Goal: Task Accomplishment & Management: Manage account settings

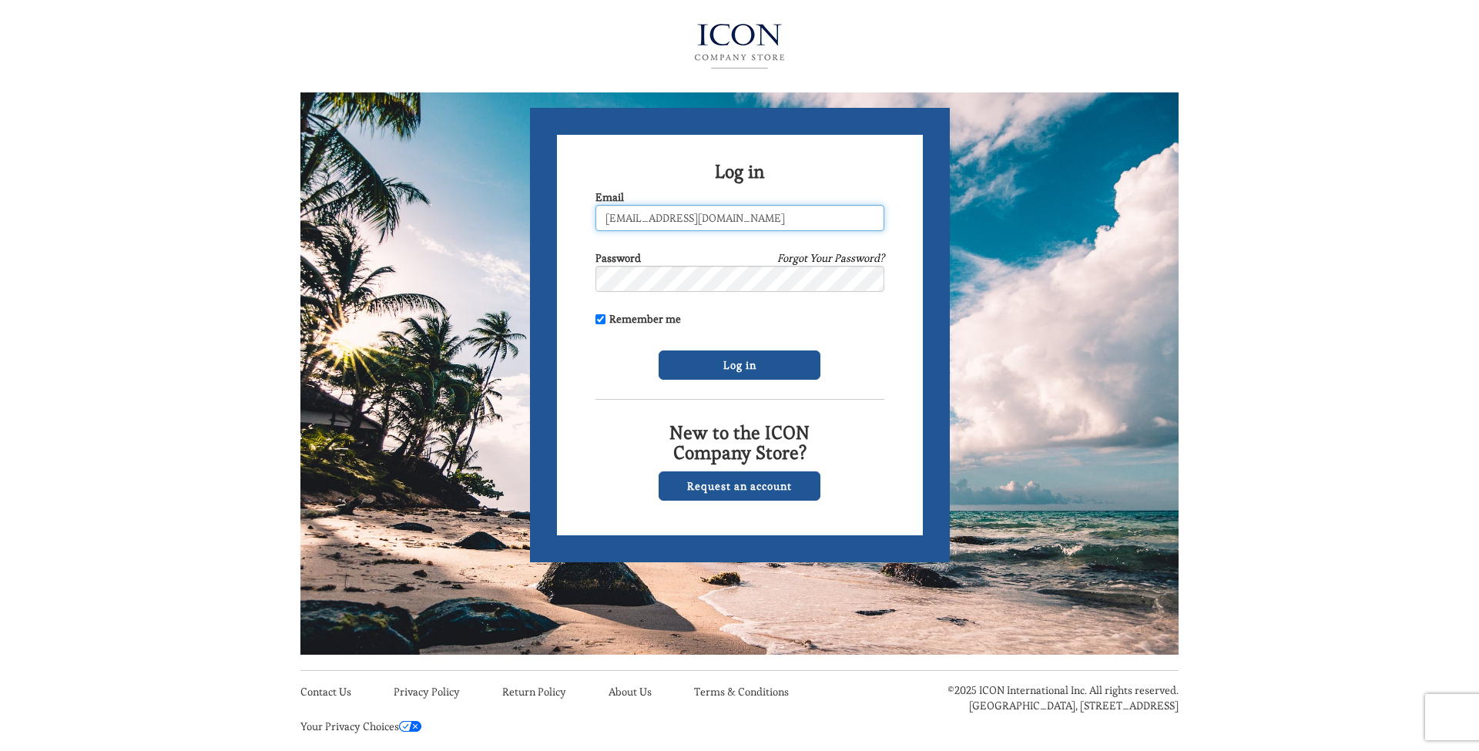
type input "[EMAIL_ADDRESS][DOMAIN_NAME]"
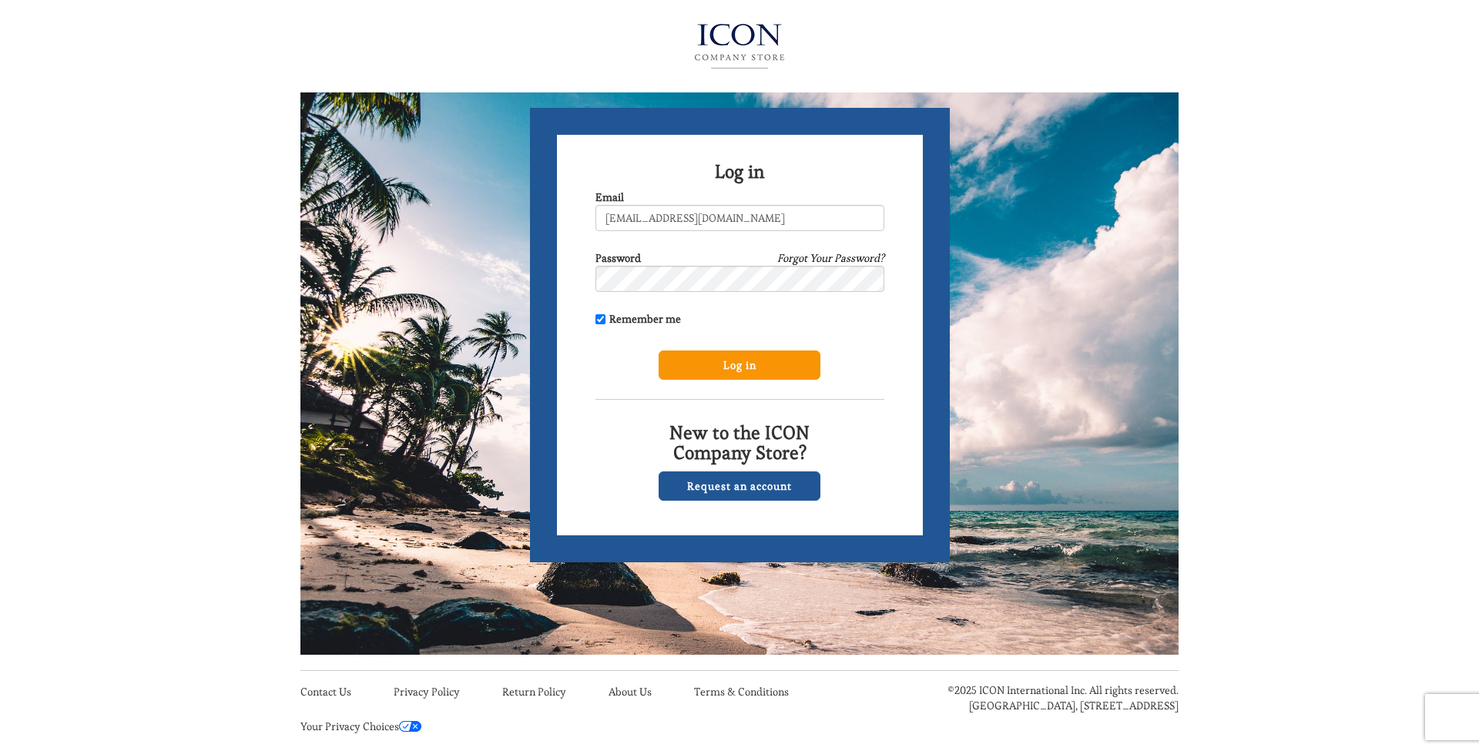
click at [739, 368] on input "Log in" at bounding box center [740, 365] width 162 height 29
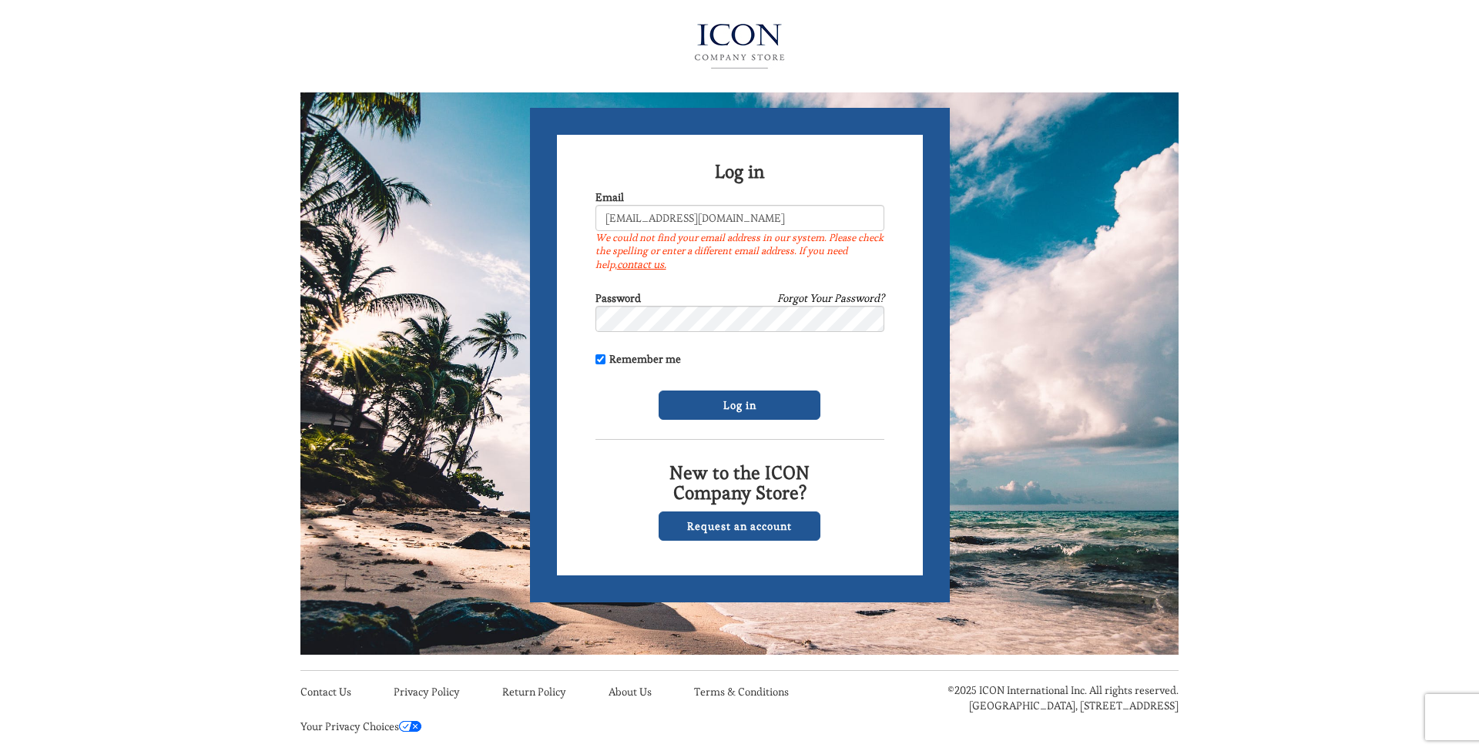
click at [828, 296] on link "Forgot Your Password?" at bounding box center [830, 297] width 107 height 15
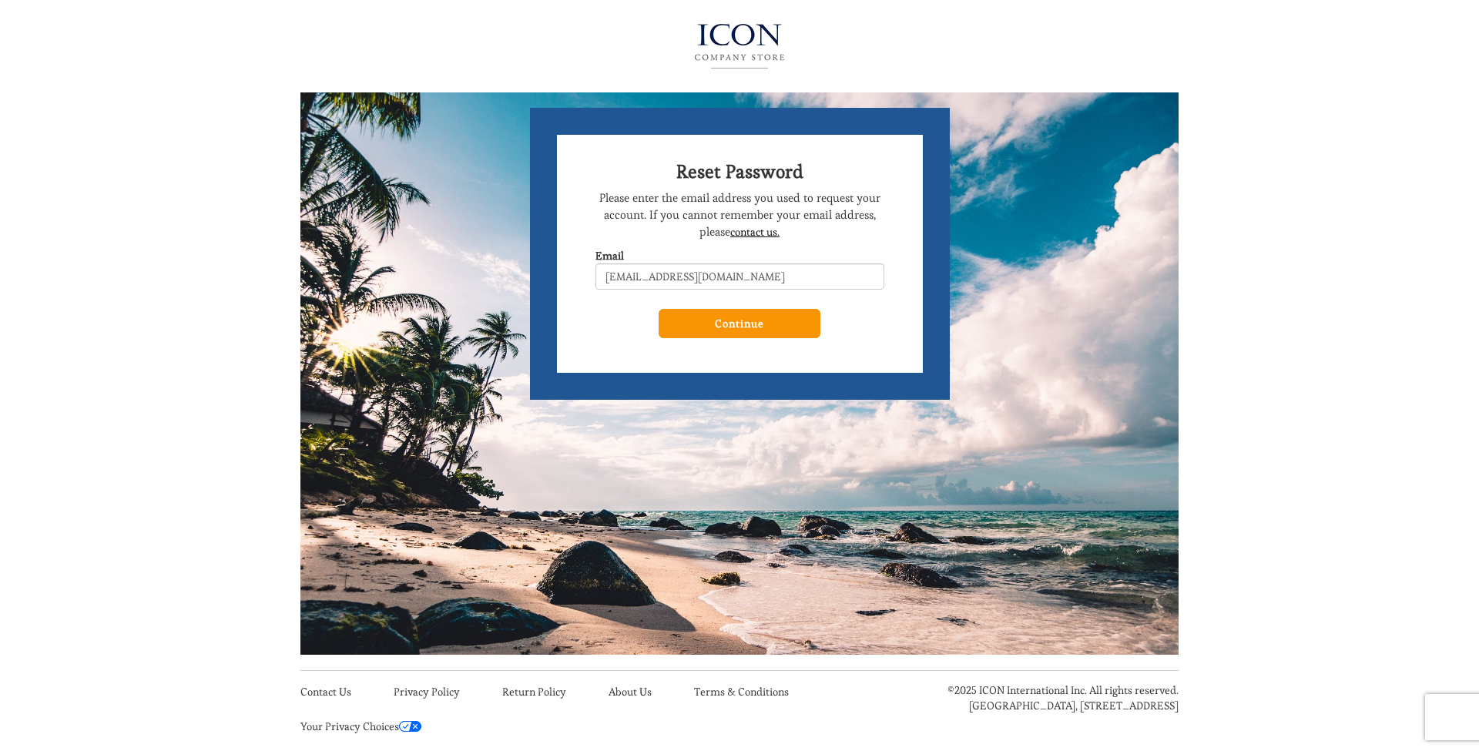
type input "Rjp44@aool.com"
click at [717, 325] on input "Continue" at bounding box center [740, 323] width 162 height 29
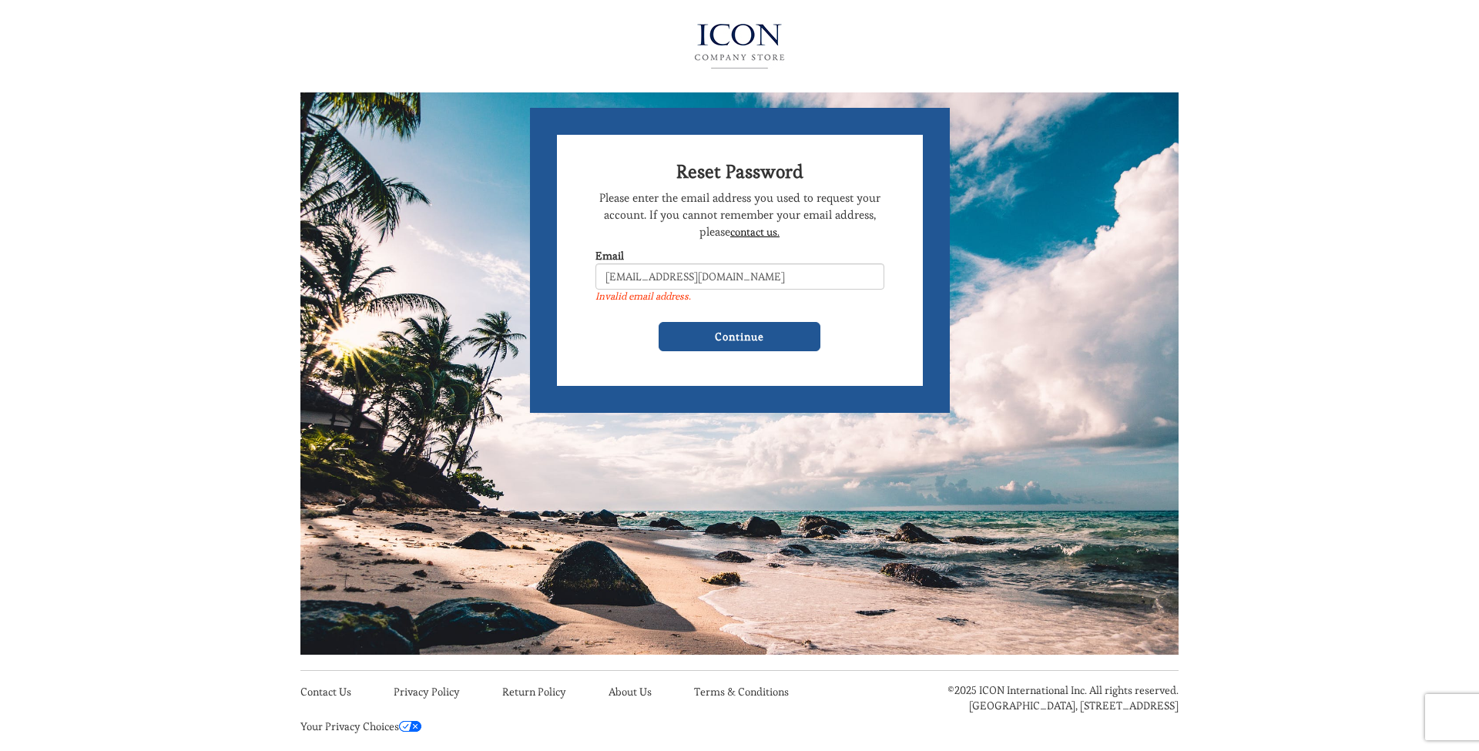
click at [703, 279] on input "Rjp44@aool.com" at bounding box center [740, 277] width 289 height 26
type input "[EMAIL_ADDRESS][DOMAIN_NAME]"
click at [725, 337] on input "Continue" at bounding box center [740, 336] width 162 height 29
click at [724, 336] on input "Continue" at bounding box center [740, 336] width 162 height 29
click at [695, 274] on input "[EMAIL_ADDRESS][DOMAIN_NAME]" at bounding box center [740, 277] width 289 height 26
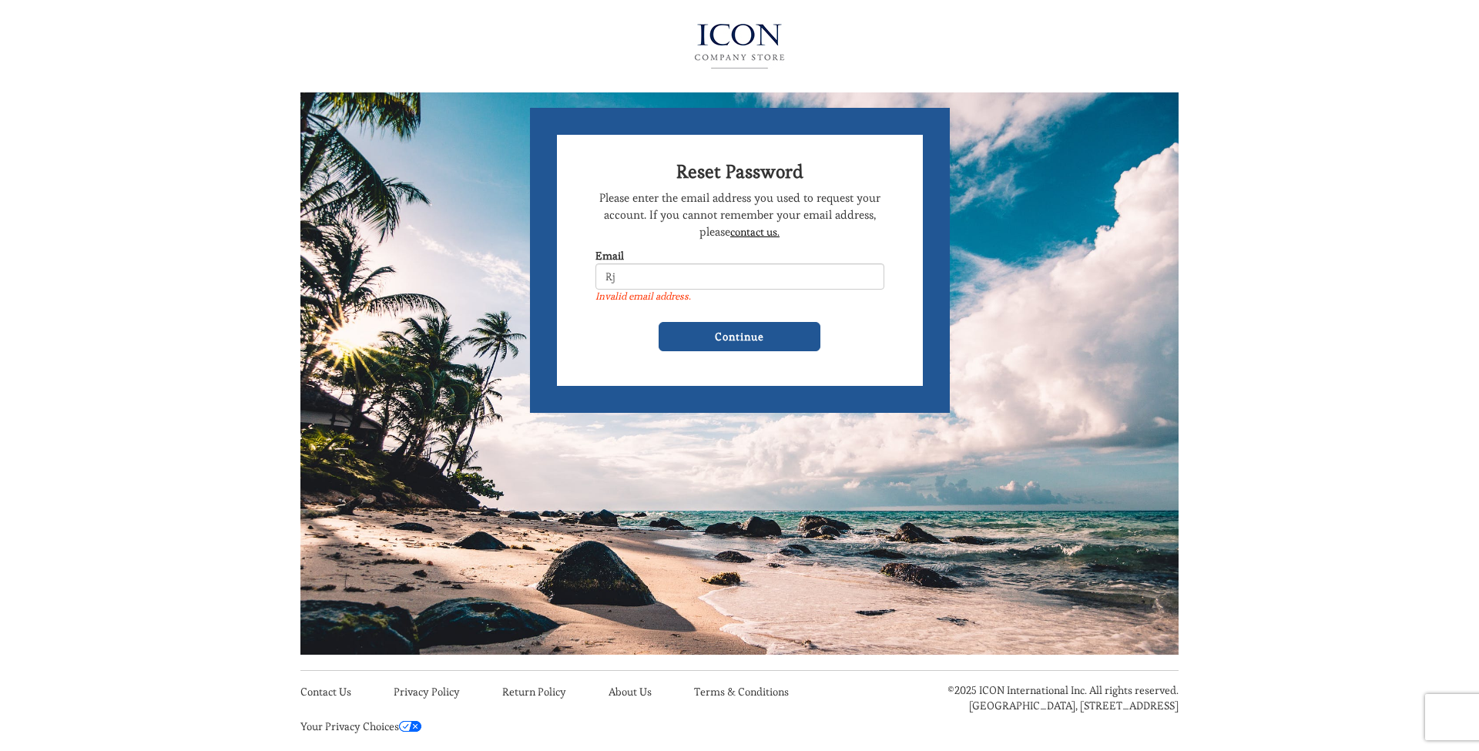
type input "R"
type input "rjp44@aol.com"
click at [742, 332] on input "Continue" at bounding box center [740, 336] width 162 height 29
click at [757, 233] on link "contact us." at bounding box center [754, 232] width 49 height 14
